Goal: Task Accomplishment & Management: Manage account settings

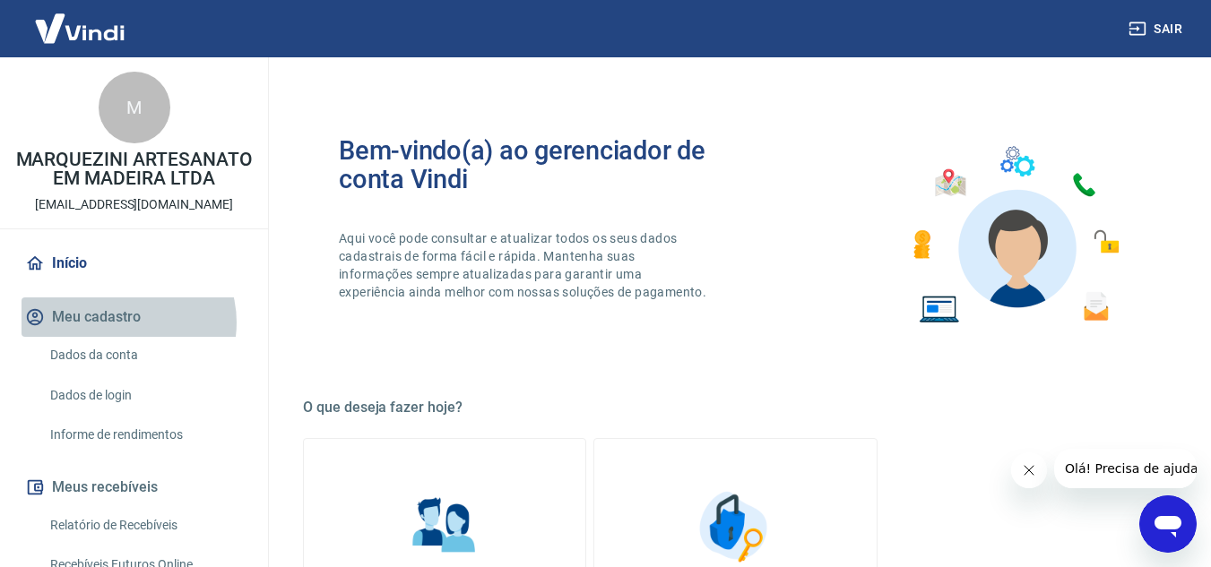
click at [126, 337] on button "Meu cadastro" at bounding box center [134, 317] width 225 height 39
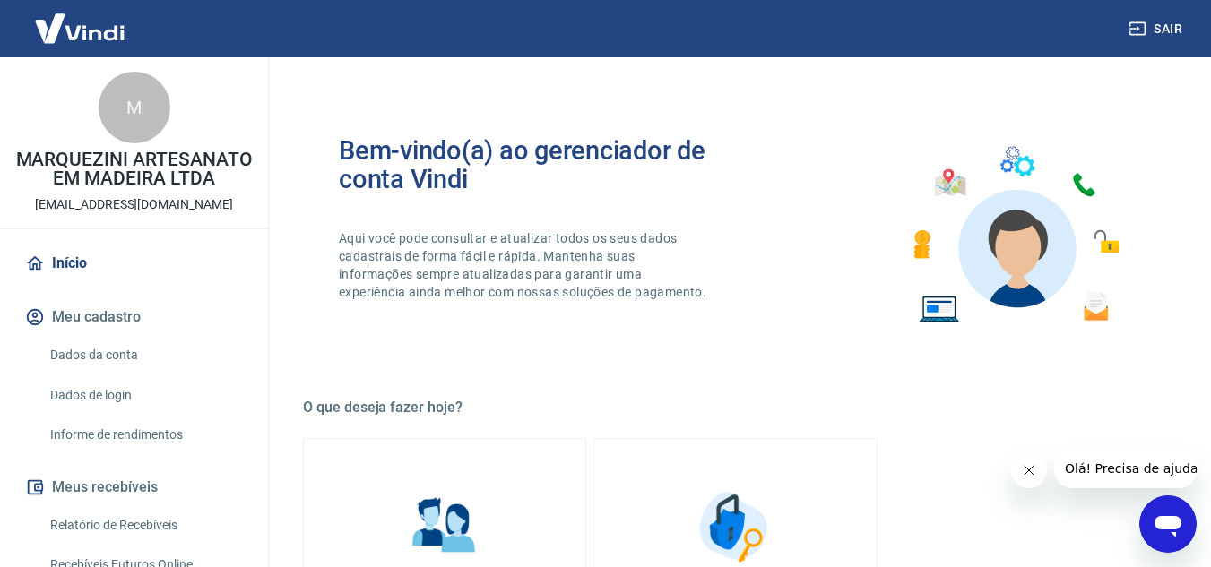
click at [134, 374] on link "Dados da conta" at bounding box center [144, 355] width 203 height 37
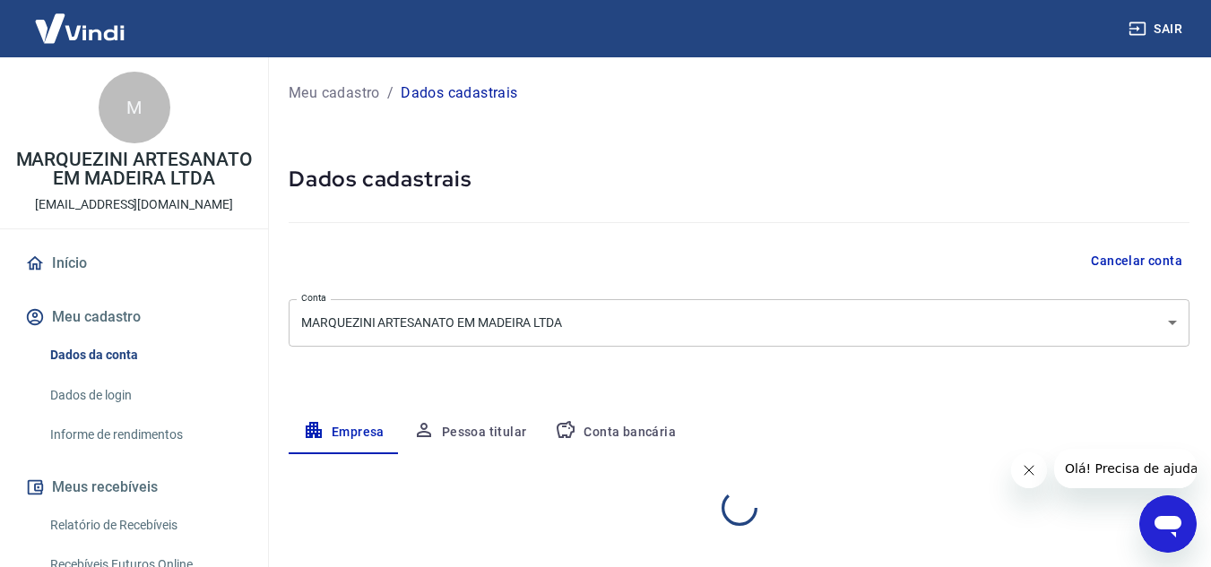
select select "SP"
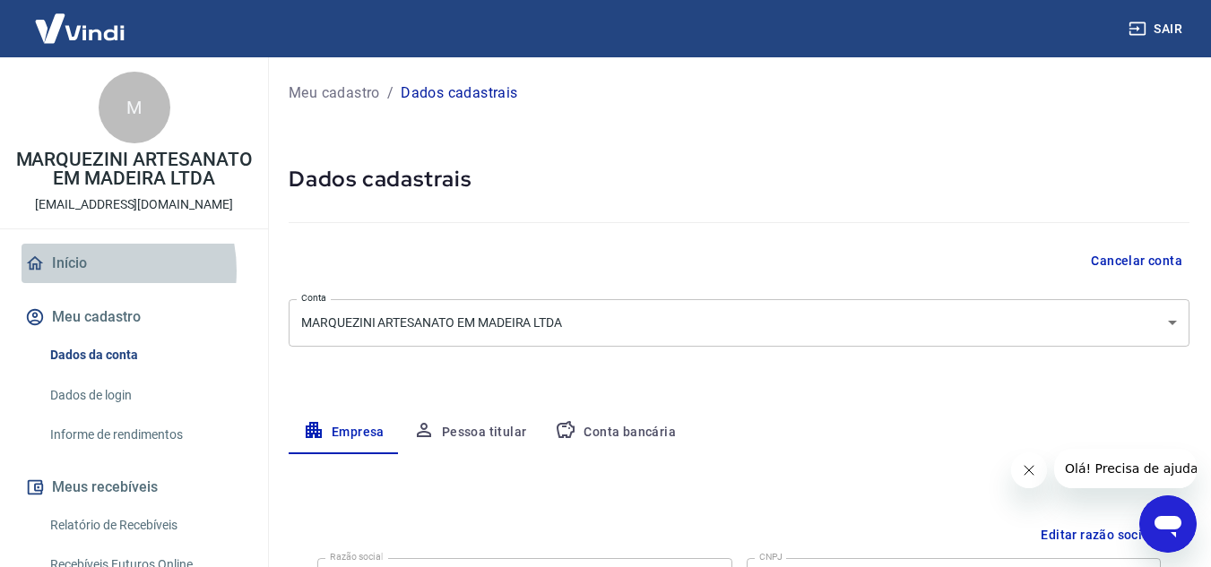
click at [86, 283] on link "Início" at bounding box center [134, 263] width 225 height 39
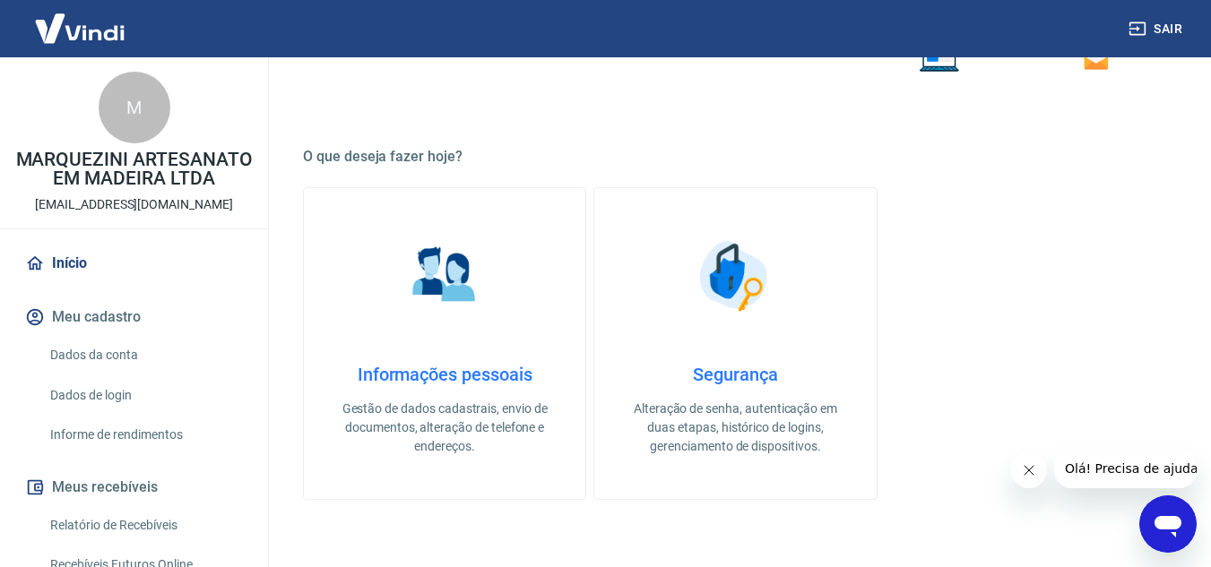
scroll to position [269, 0]
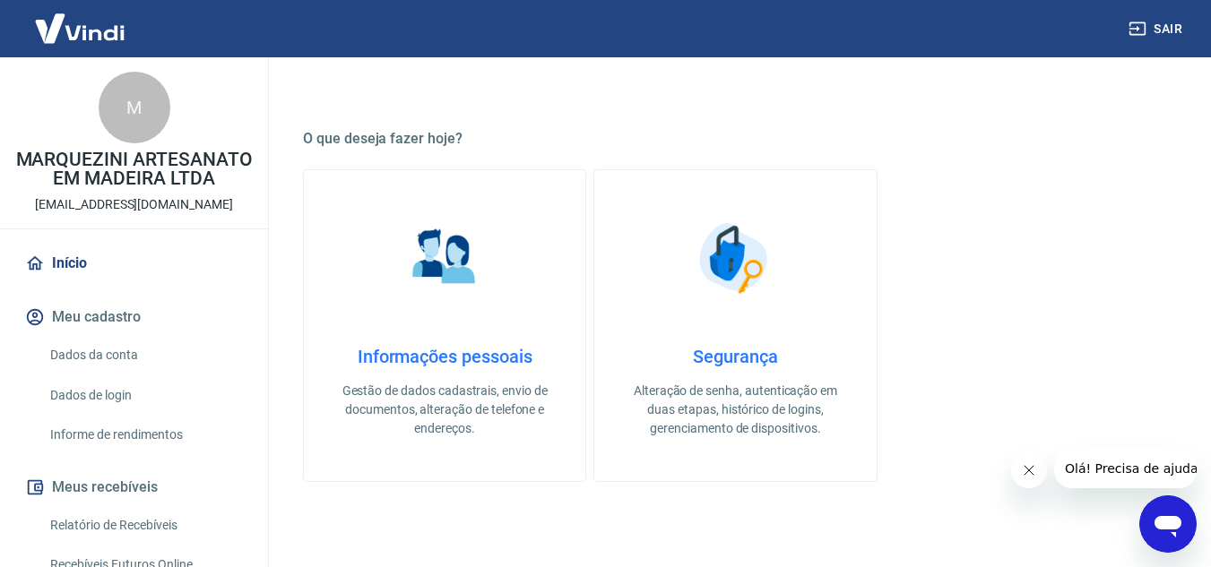
click at [126, 100] on div "M" at bounding box center [135, 108] width 72 height 72
drag, startPoint x: 143, startPoint y: 168, endPoint x: 144, endPoint y: 177, distance: 9.0
click at [144, 168] on p "MARQUEZINI ARTESANATO EM MADEIRA LTDA" at bounding box center [133, 170] width 239 height 38
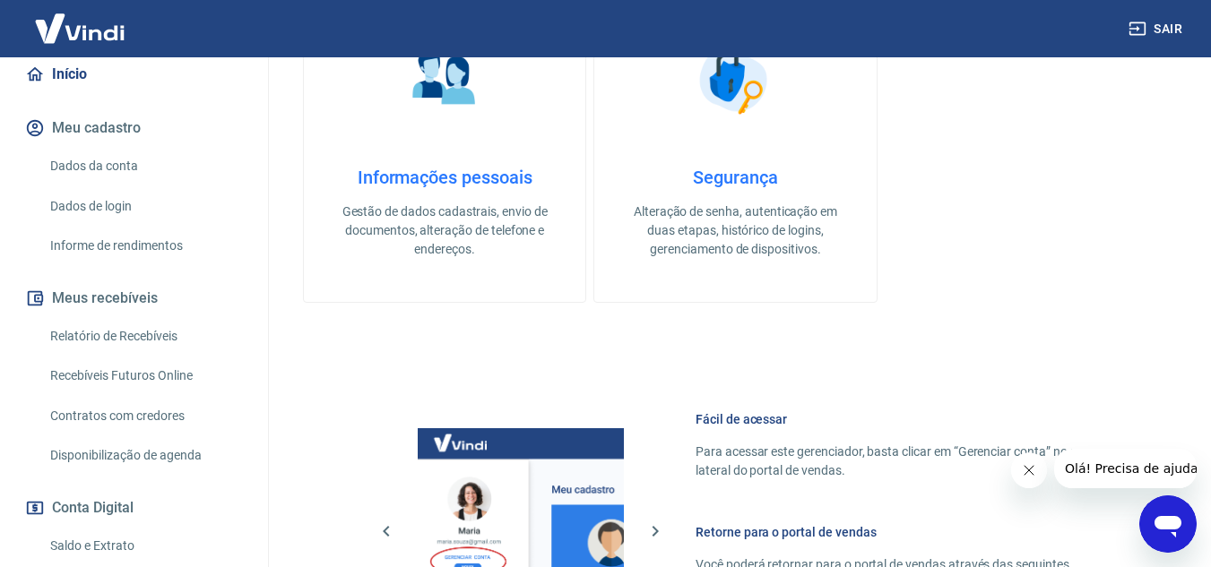
scroll to position [0, 0]
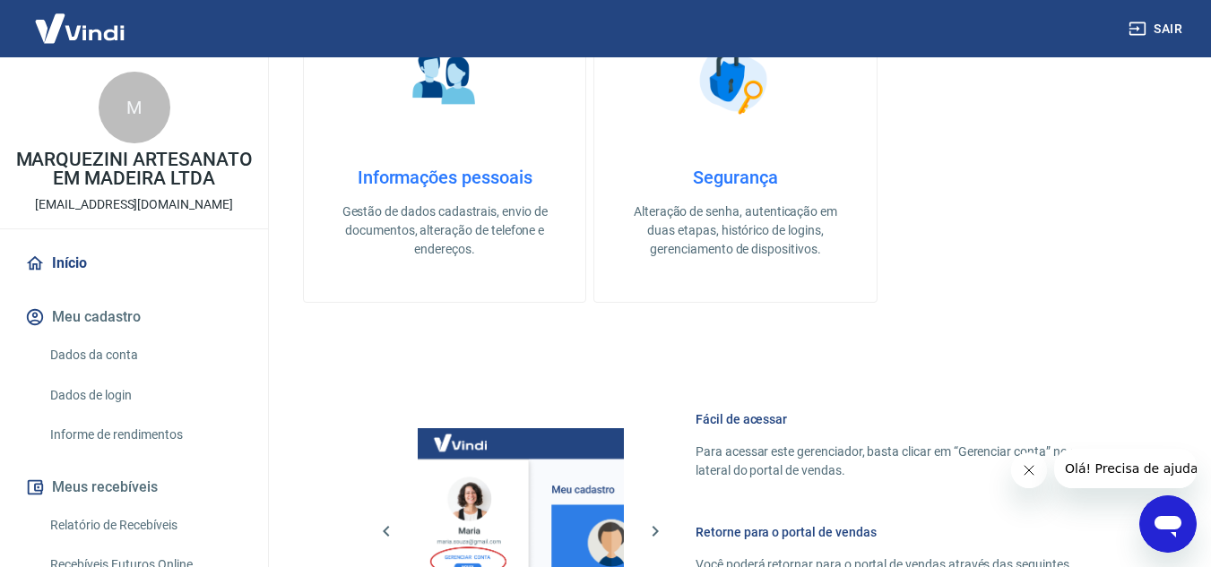
click at [107, 372] on link "Dados da conta" at bounding box center [144, 355] width 203 height 37
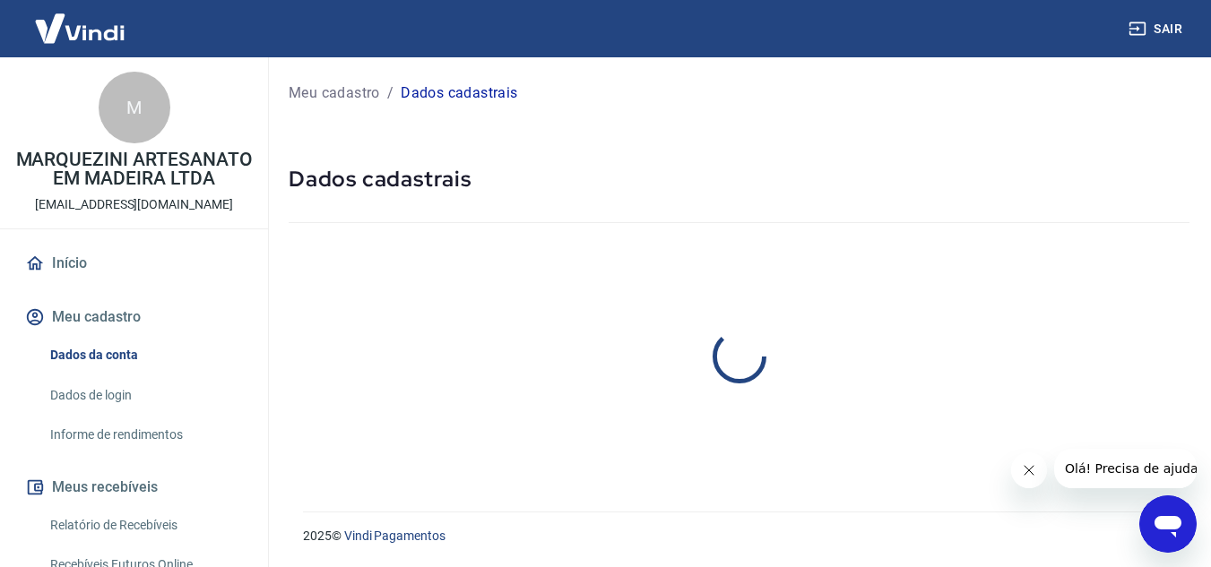
select select "SP"
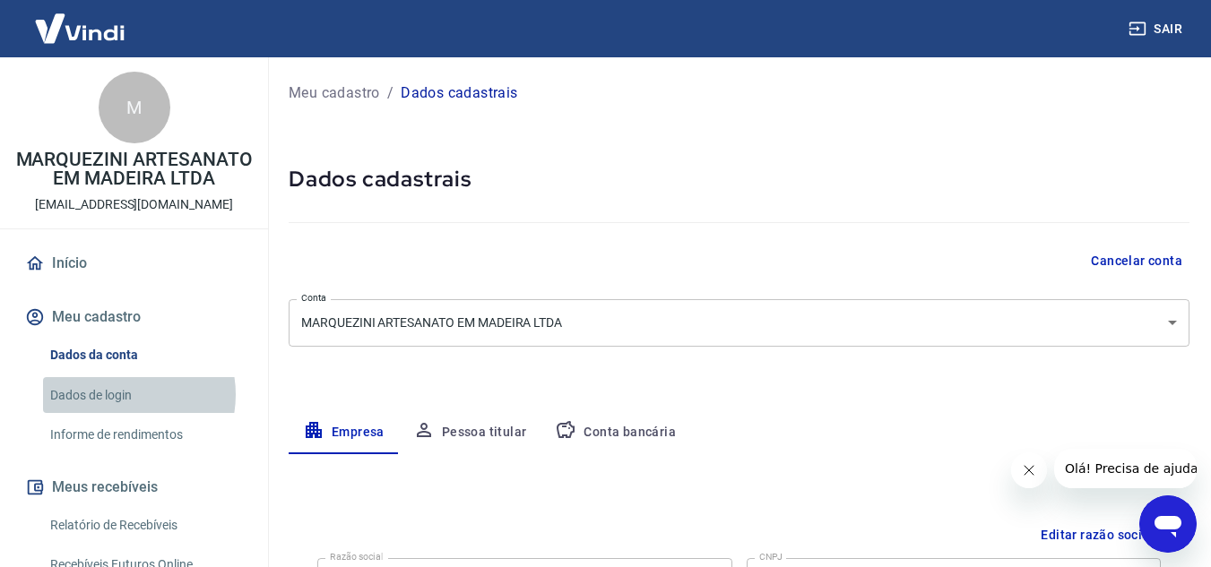
click at [119, 413] on link "Dados de login" at bounding box center [144, 395] width 203 height 37
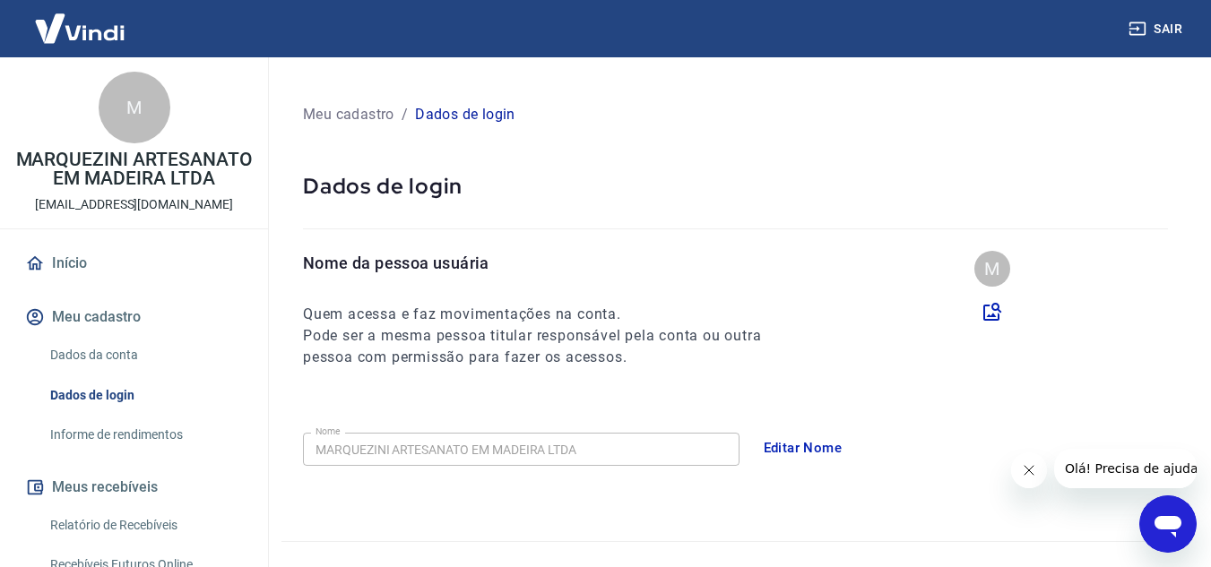
click at [129, 450] on link "Informe de rendimentos" at bounding box center [144, 435] width 203 height 37
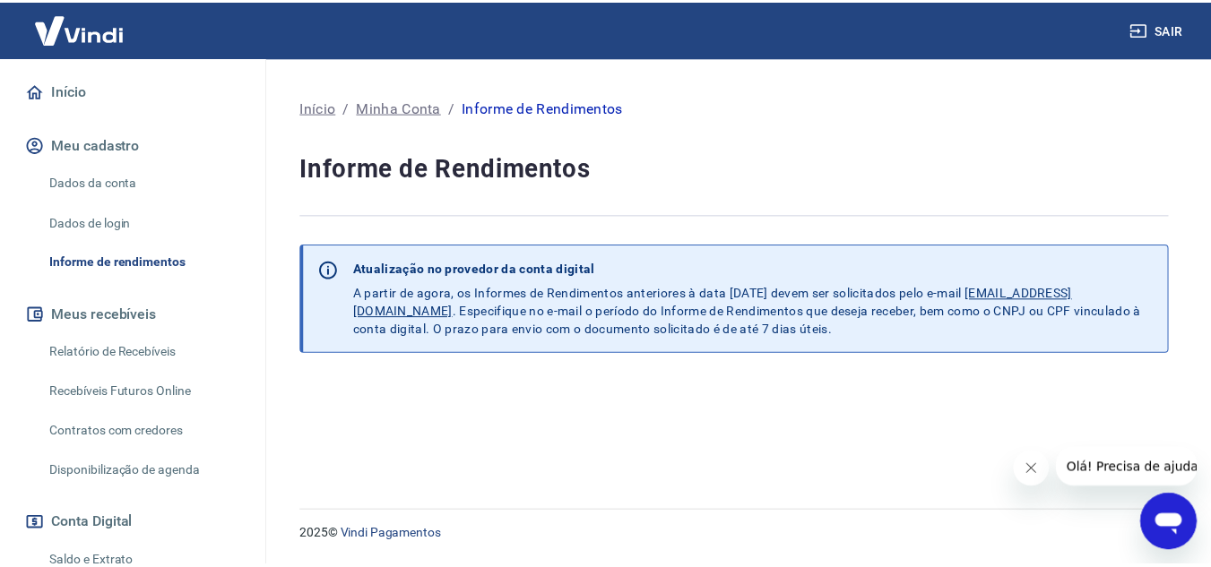
scroll to position [179, 0]
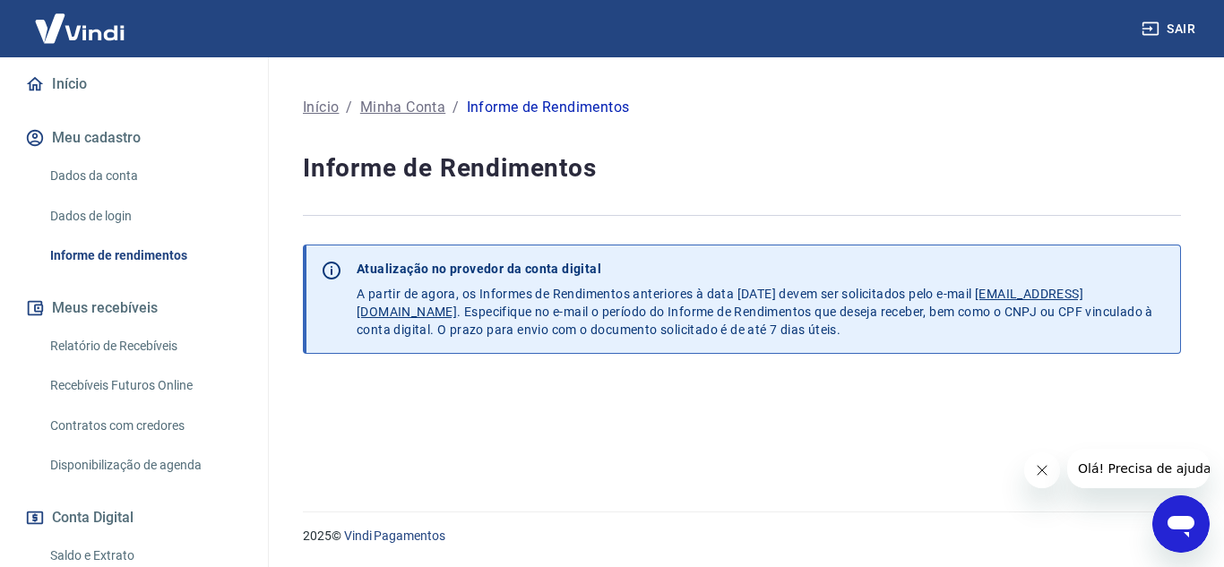
click at [125, 313] on button "Meus recebíveis" at bounding box center [134, 308] width 225 height 39
click at [141, 365] on link "Relatório de Recebíveis" at bounding box center [144, 346] width 203 height 37
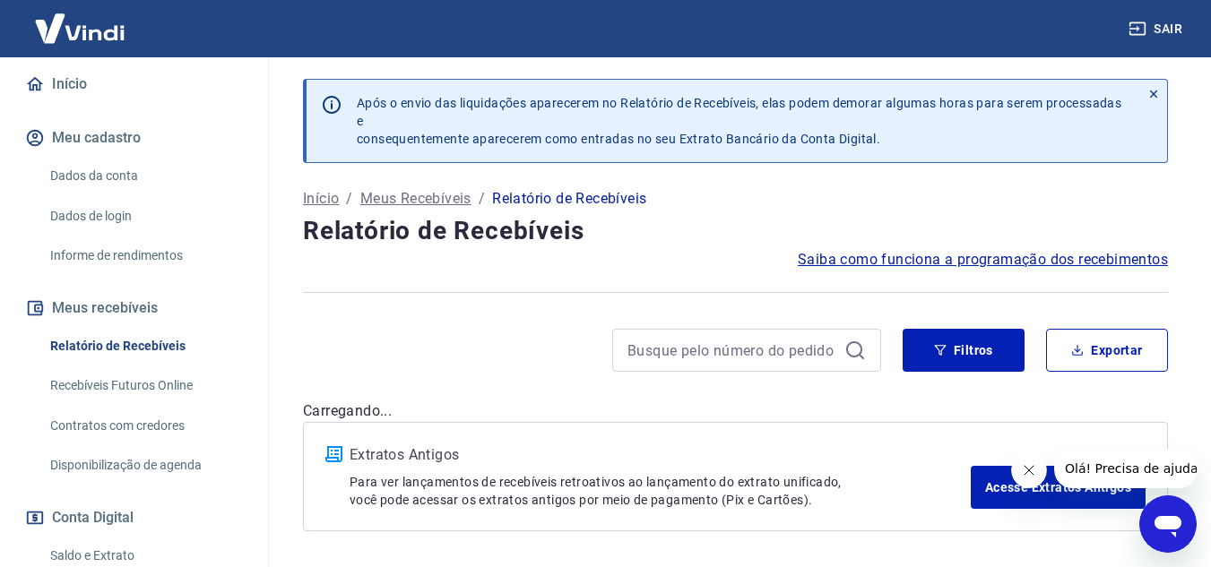
click at [153, 404] on link "Recebíveis Futuros Online" at bounding box center [144, 385] width 203 height 37
